Goal: Information Seeking & Learning: Check status

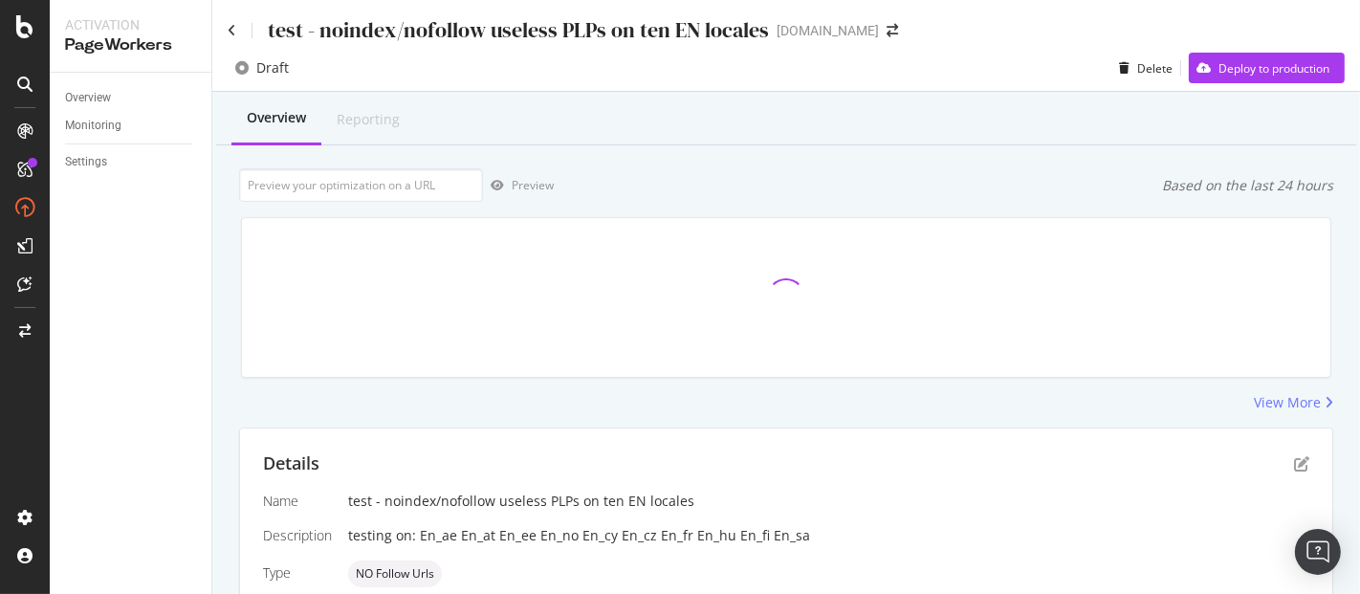
scroll to position [487, 0]
